Goal: Navigation & Orientation: Find specific page/section

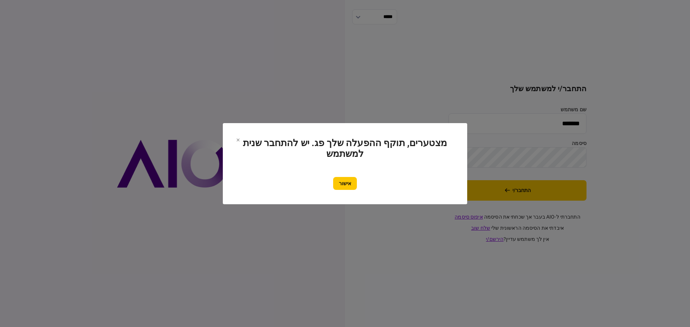
click at [344, 184] on button "אישור" at bounding box center [345, 183] width 24 height 13
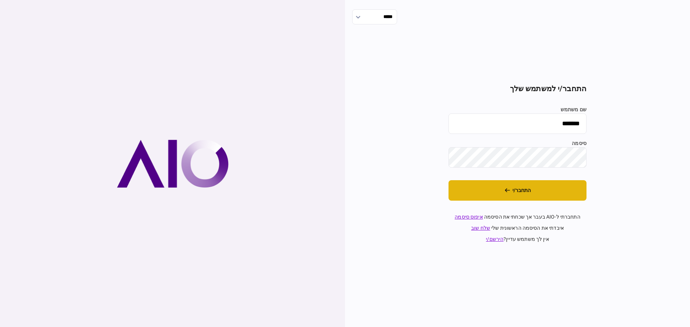
click at [521, 189] on button "התחבר/י" at bounding box center [517, 190] width 138 height 20
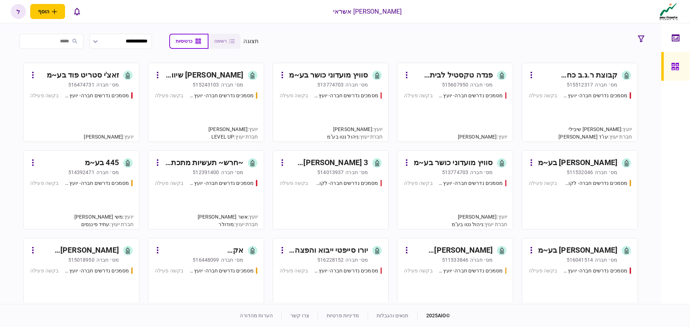
click at [74, 40] on input "search" at bounding box center [51, 41] width 64 height 15
